Goal: Check status: Check status

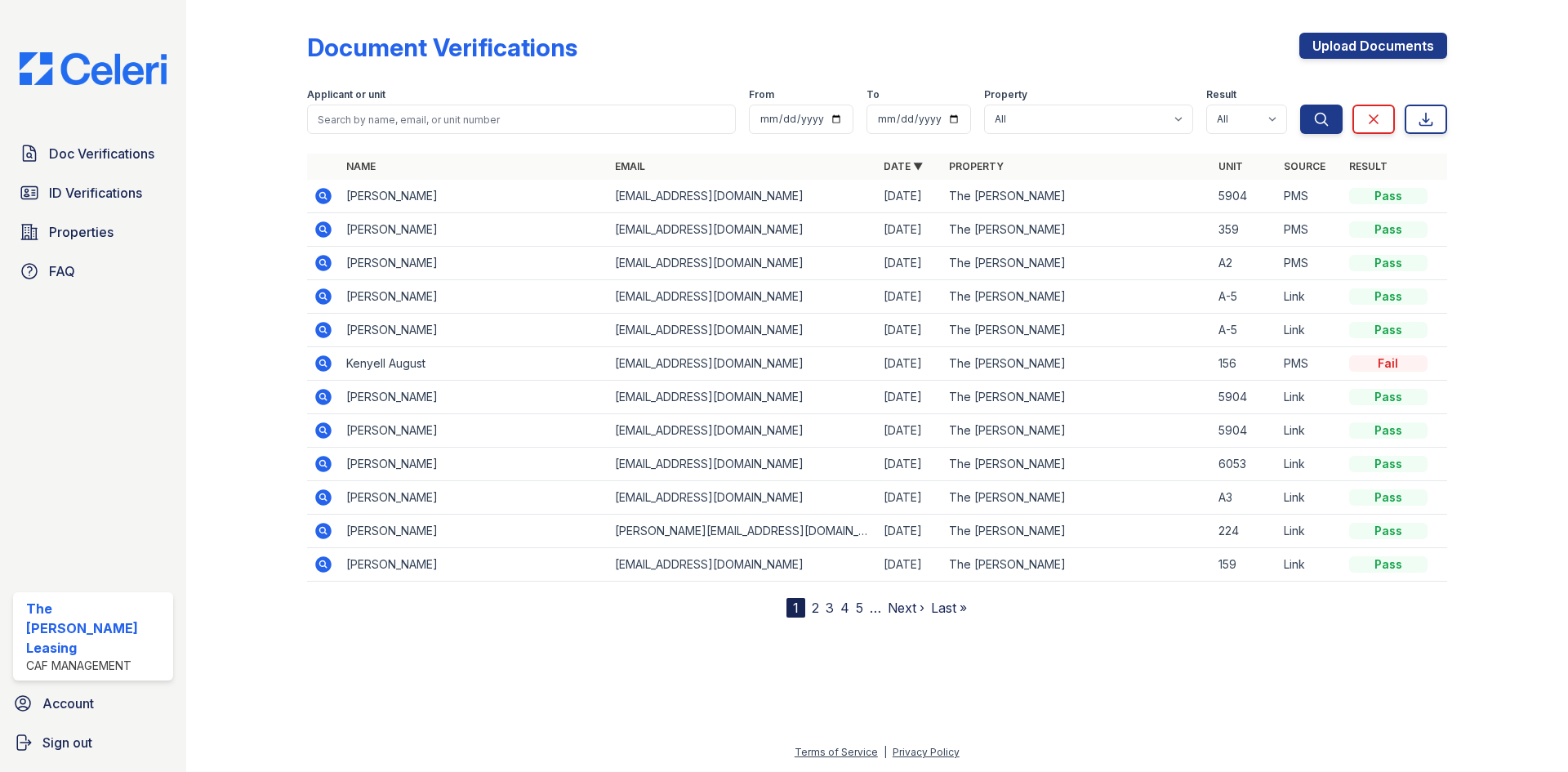
click at [324, 367] on icon at bounding box center [323, 364] width 16 height 16
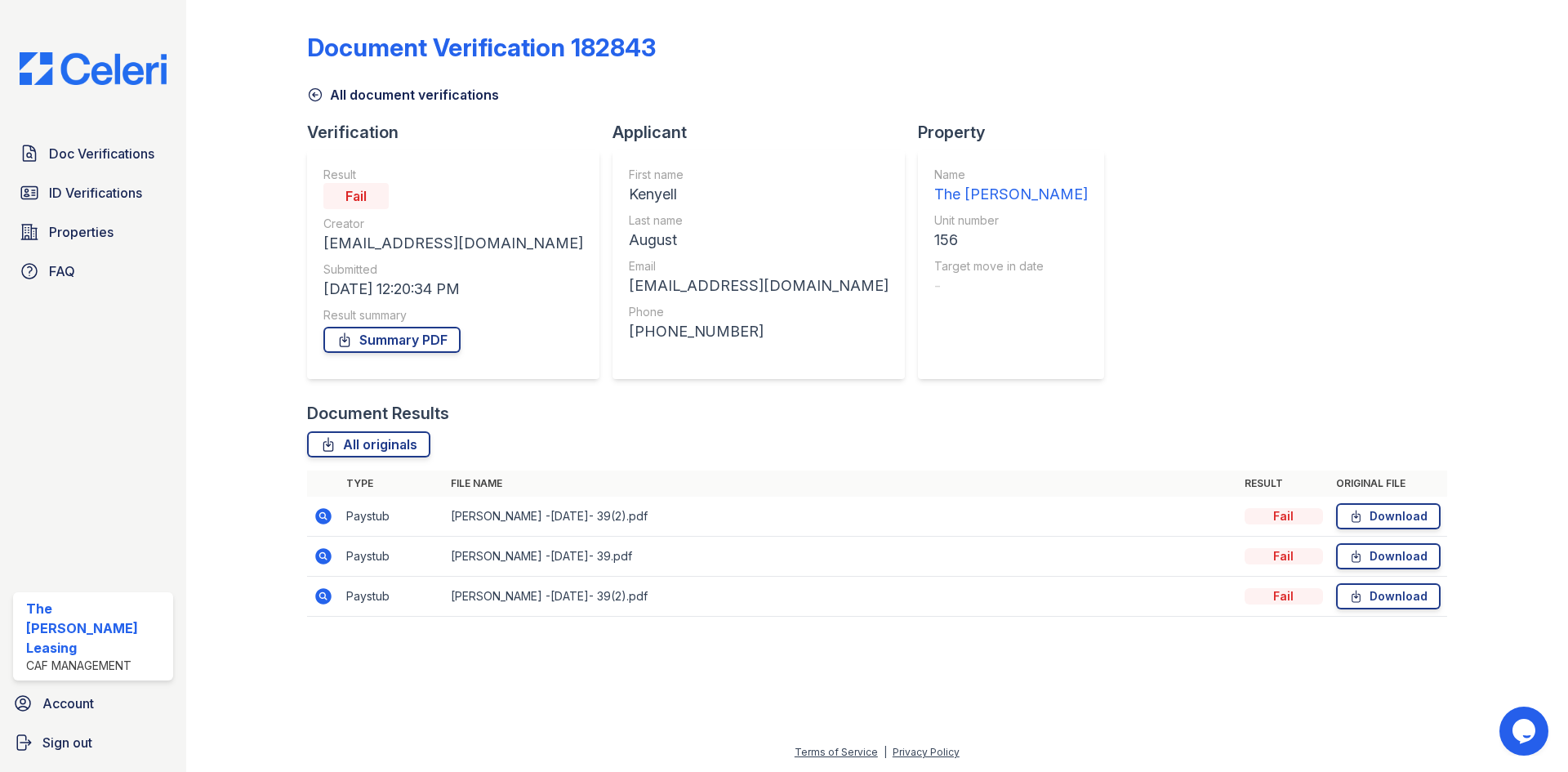
click at [327, 516] on icon at bounding box center [323, 516] width 16 height 16
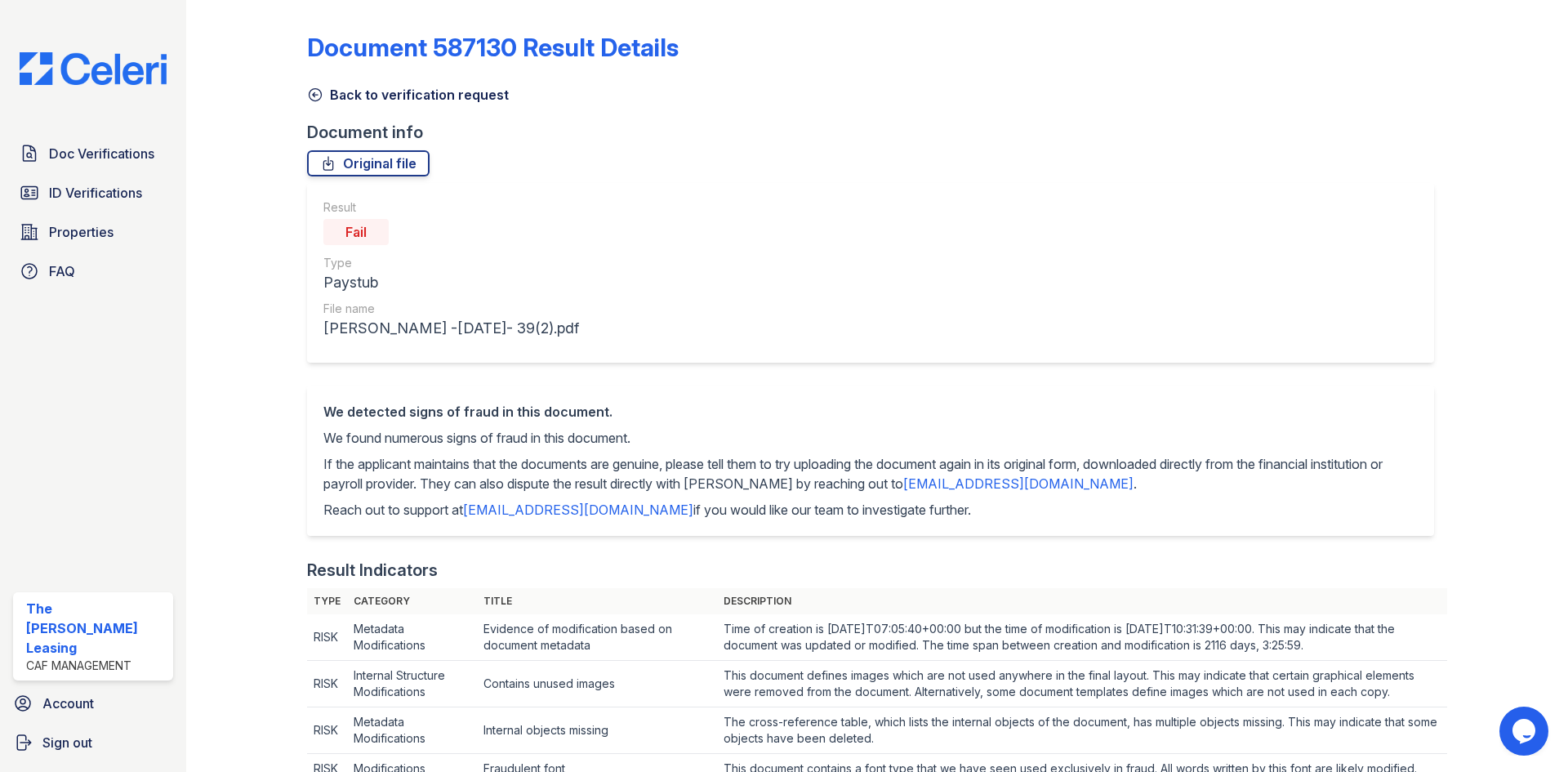
click at [313, 98] on icon at bounding box center [315, 95] width 16 height 16
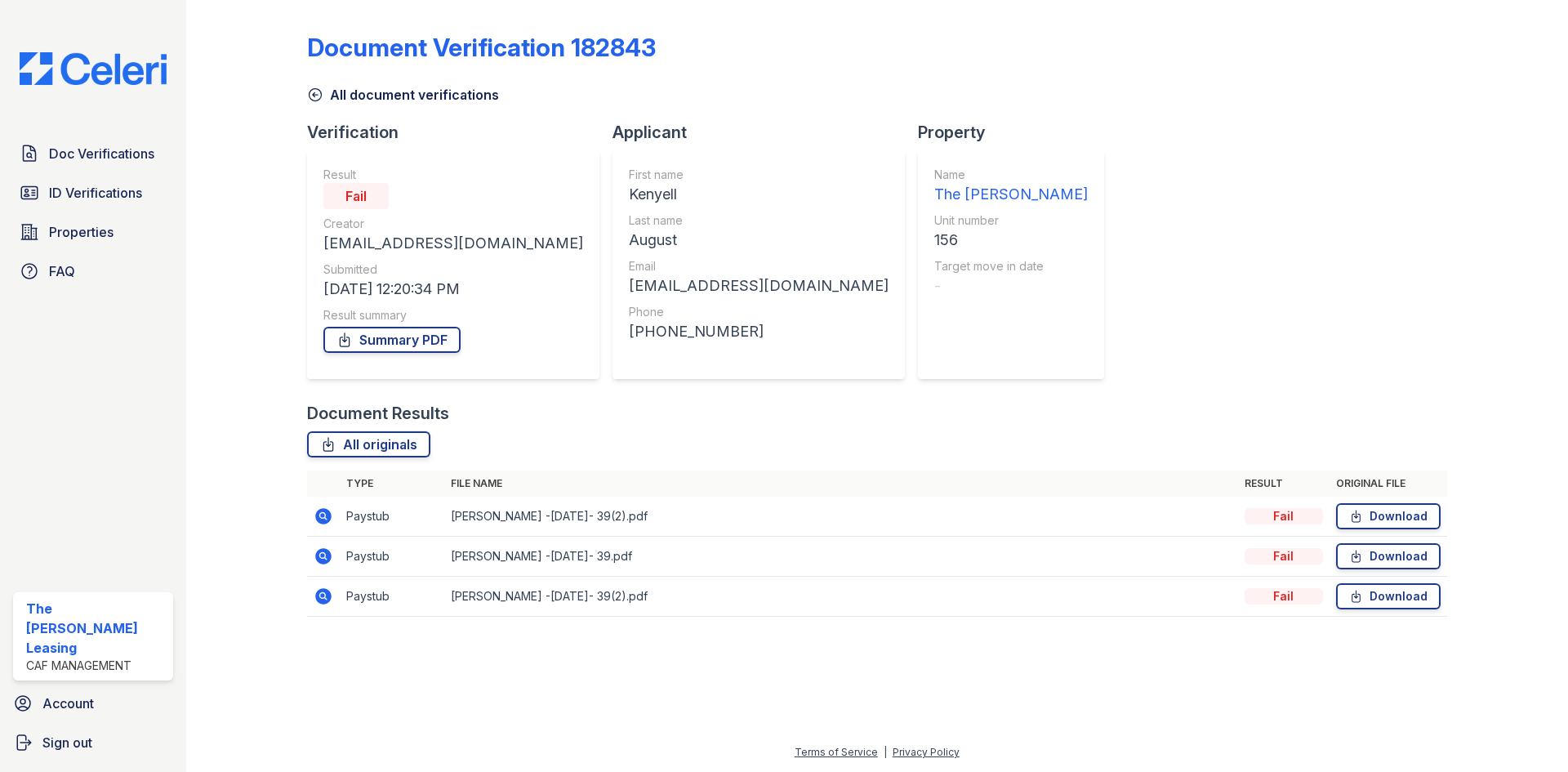
click at [324, 521] on icon at bounding box center [323, 516] width 16 height 16
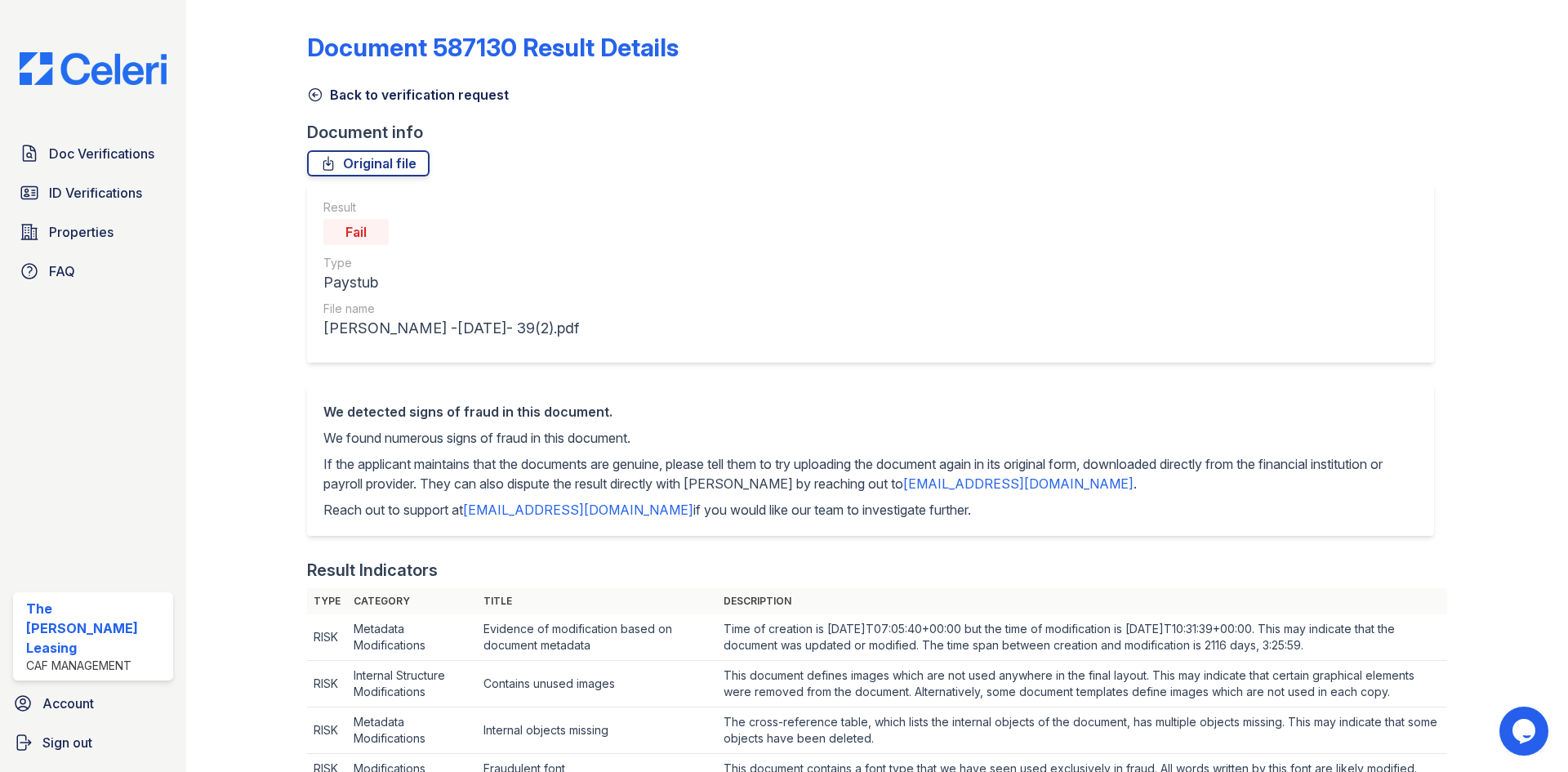
click at [308, 94] on icon at bounding box center [314, 95] width 12 height 12
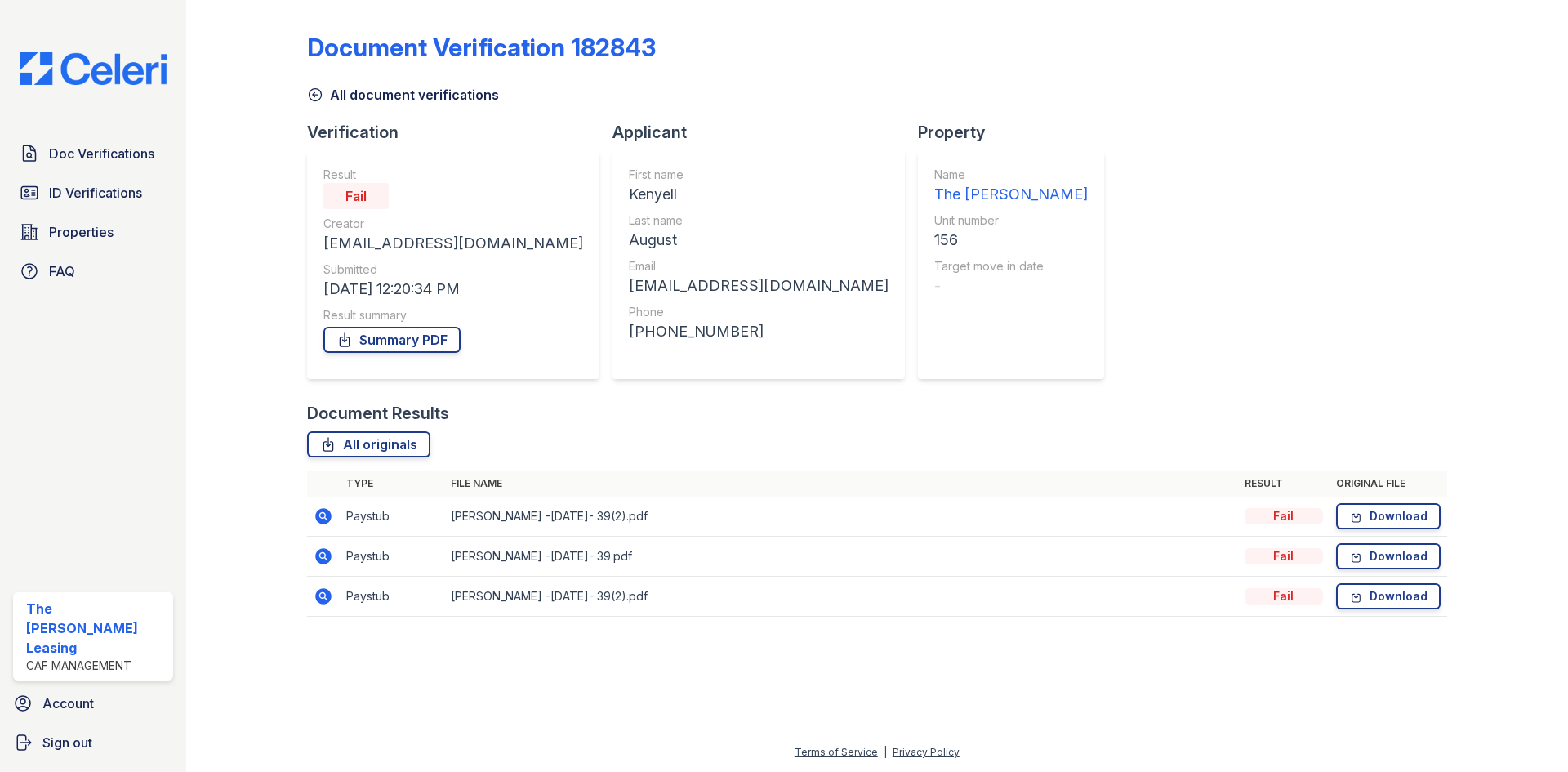
click at [316, 515] on icon at bounding box center [323, 516] width 16 height 16
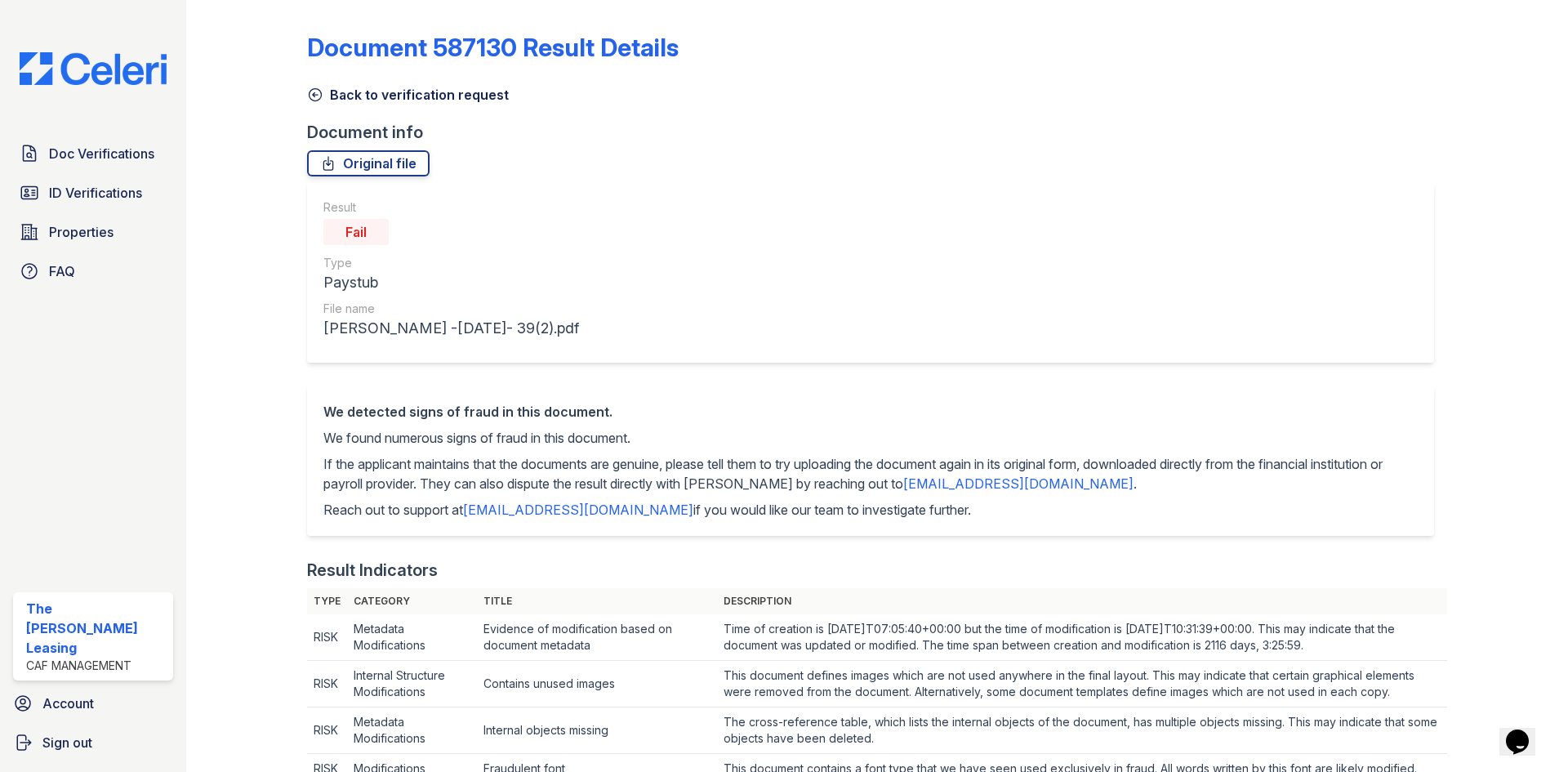
click at [321, 96] on icon at bounding box center [315, 95] width 16 height 16
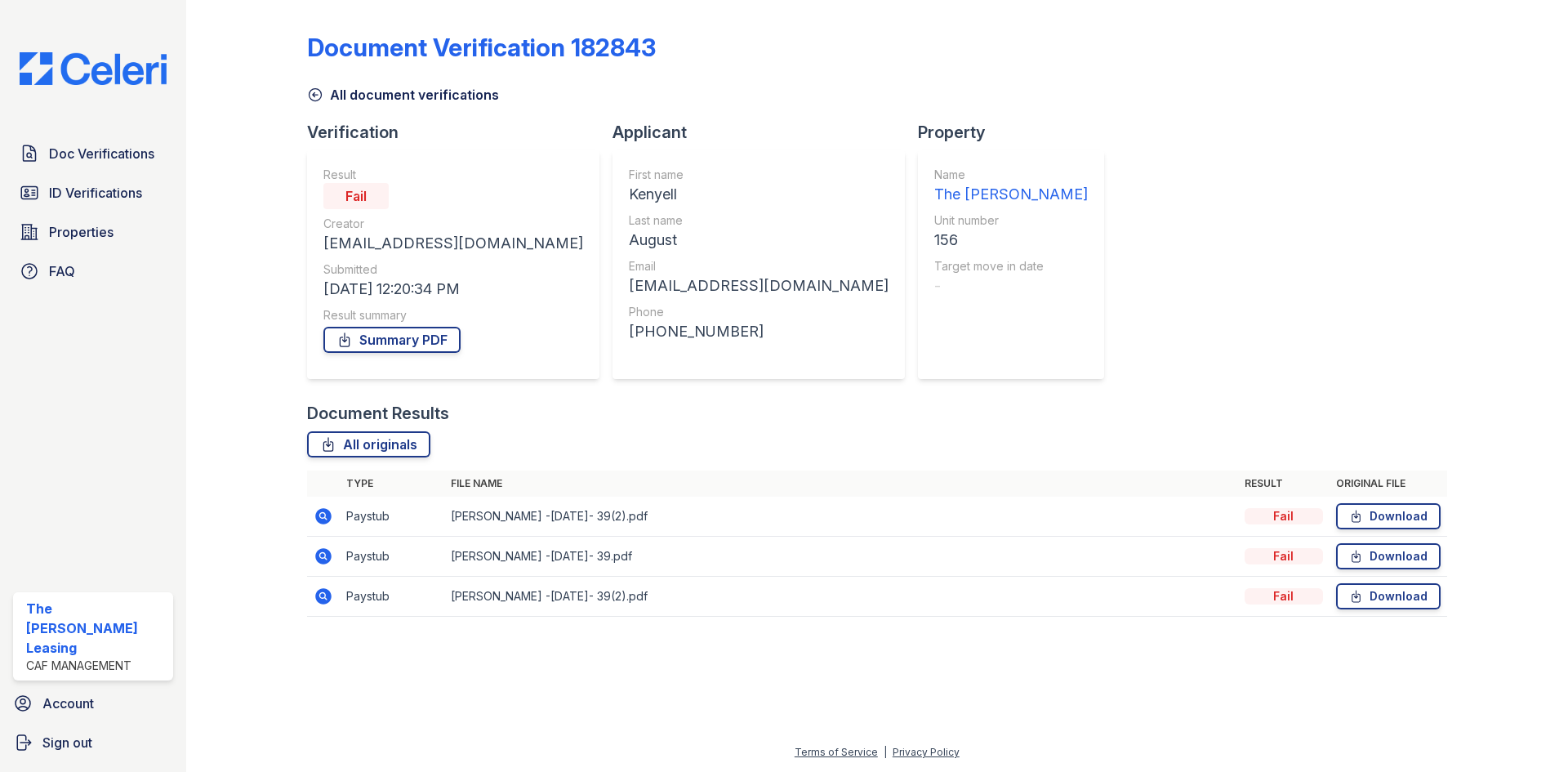
click at [318, 521] on icon at bounding box center [323, 516] width 16 height 16
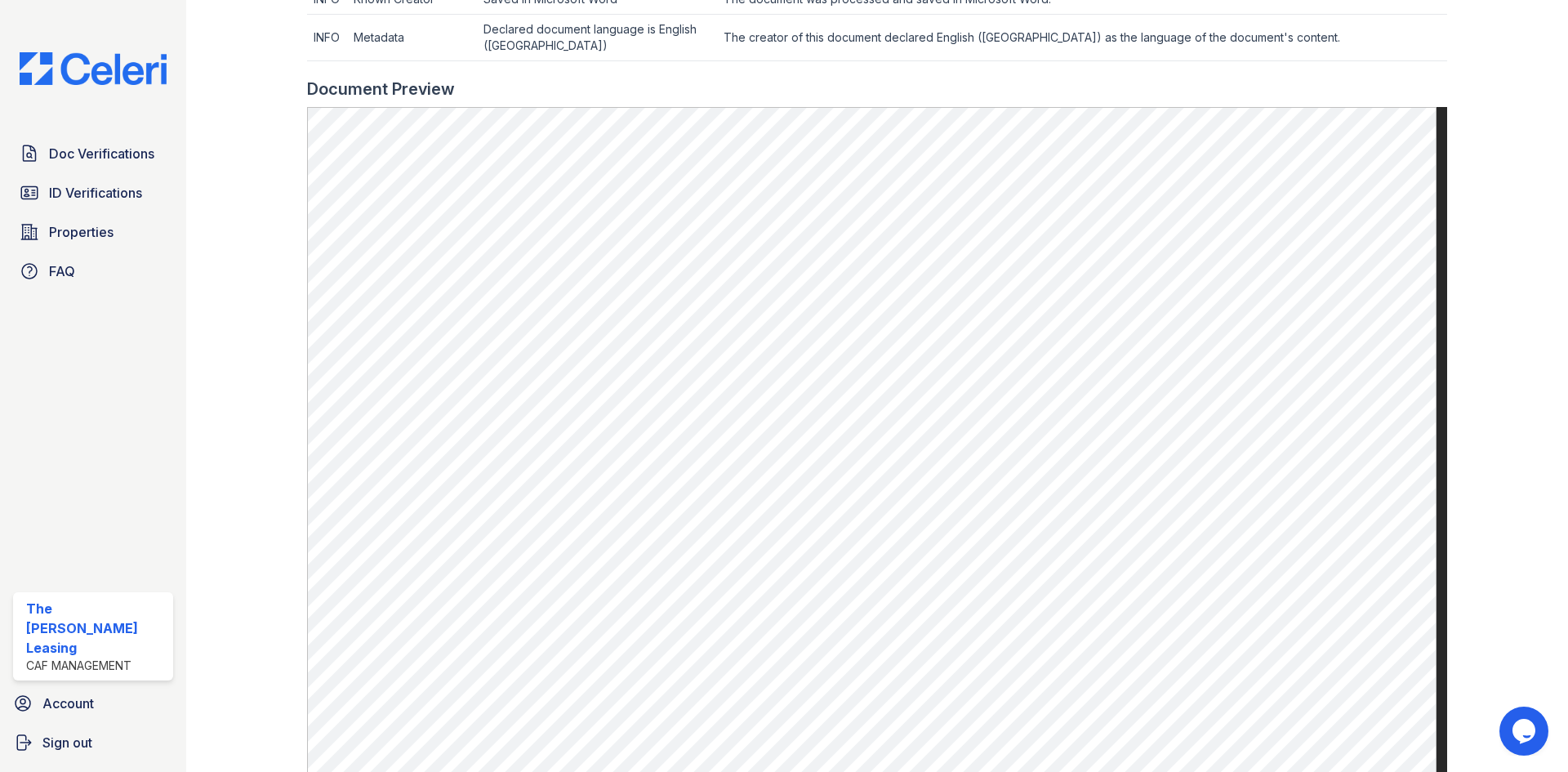
scroll to position [845, 0]
